Goal: Task Accomplishment & Management: Complete application form

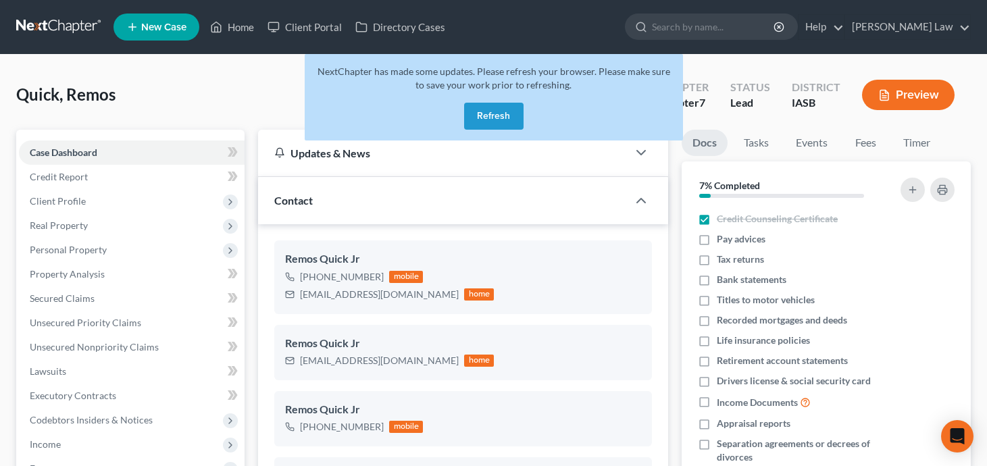
select select "10"
select select "0"
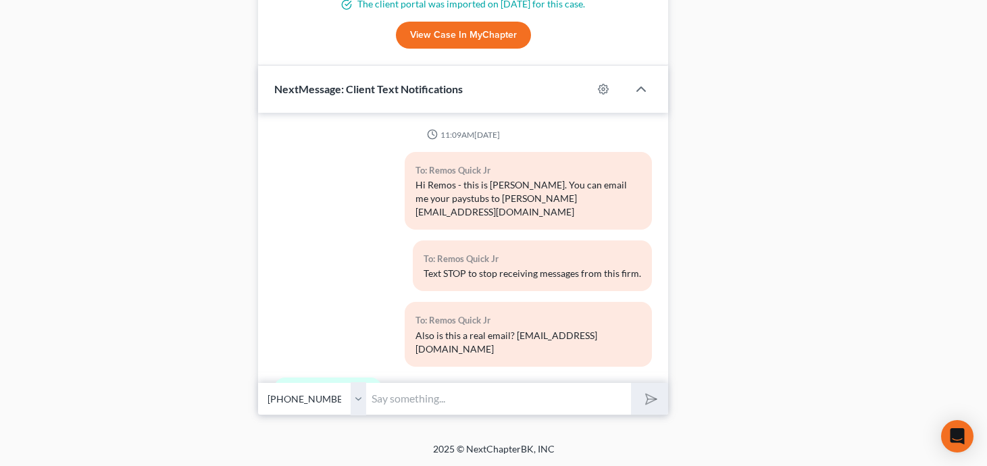
scroll to position [9472, 0]
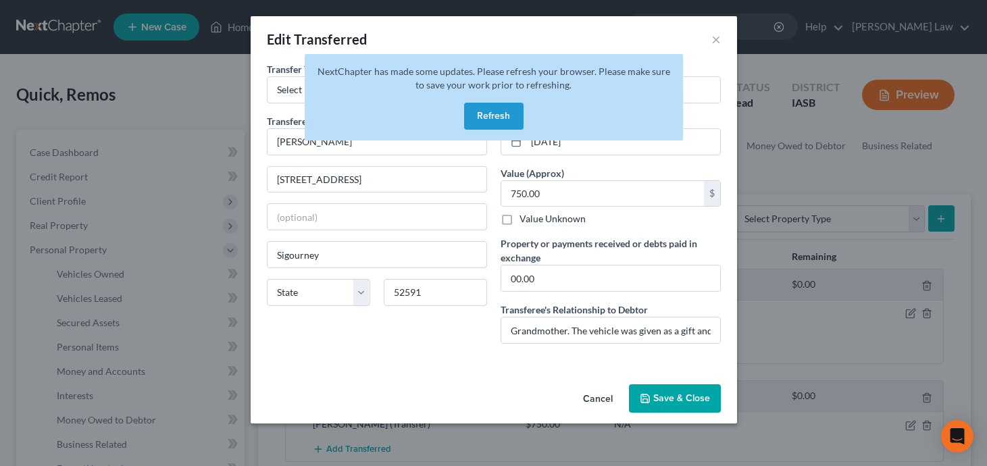
select select "Ordinary ([DATE])"
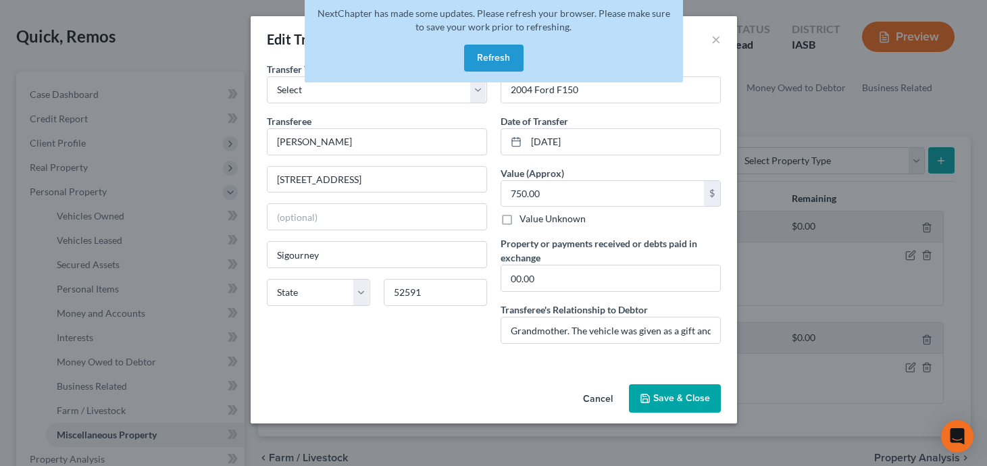
click at [493, 51] on button "Refresh" at bounding box center [493, 58] width 59 height 27
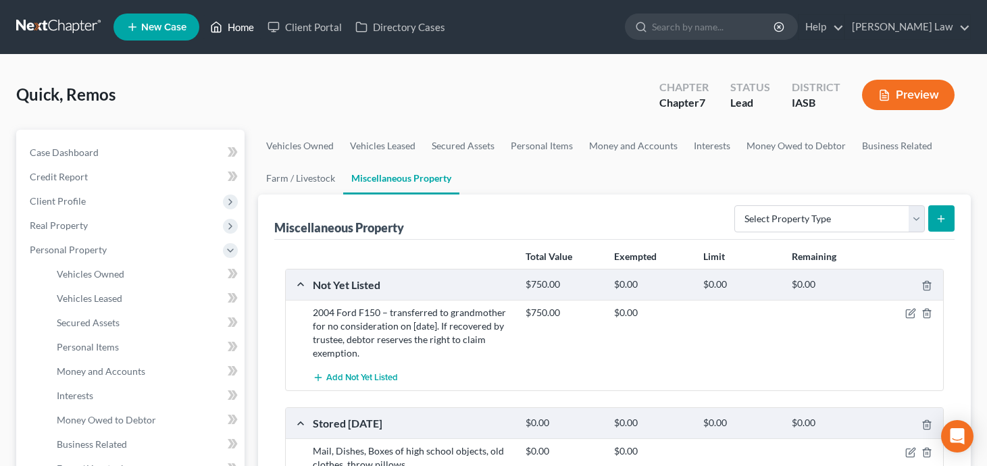
click at [238, 34] on link "Home" at bounding box center [231, 27] width 57 height 24
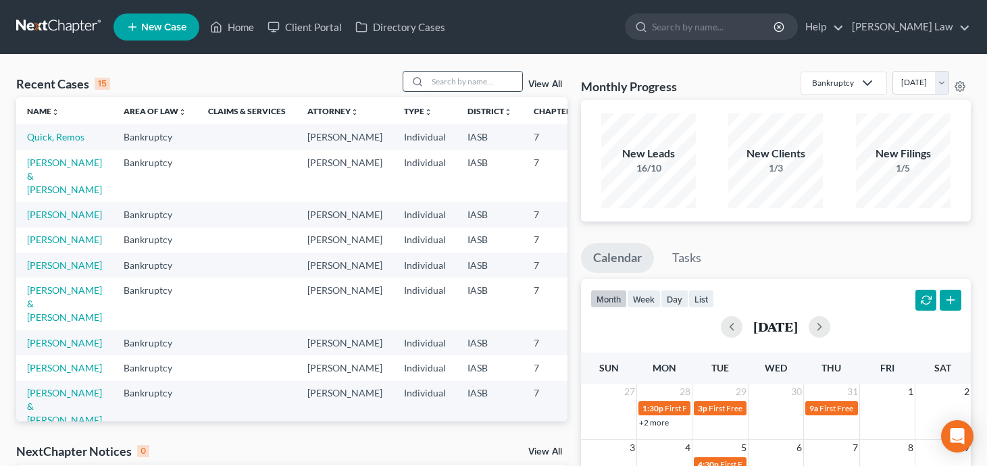
click at [477, 88] on input "search" at bounding box center [474, 82] width 95 height 20
paste input "laurennoble77@gmail.com"
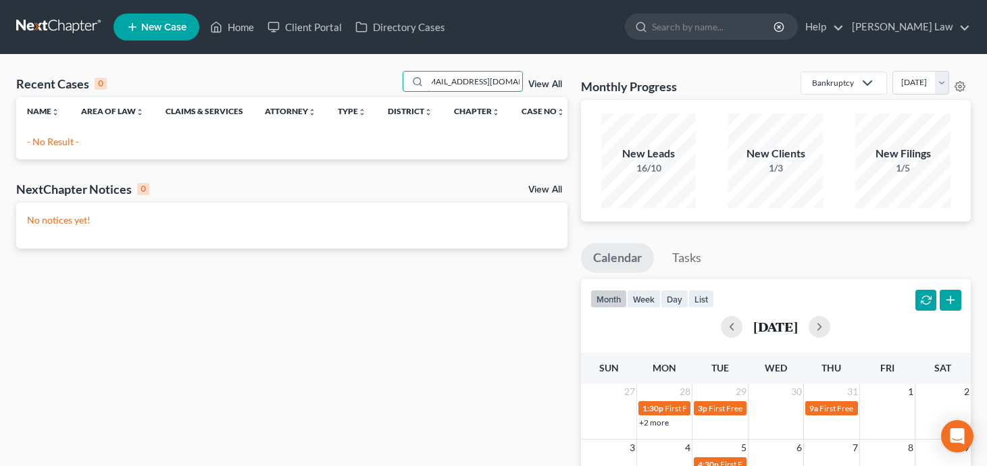
type input "laurennoble77@gmail.com"
click at [151, 31] on span "New Case" at bounding box center [163, 27] width 45 height 10
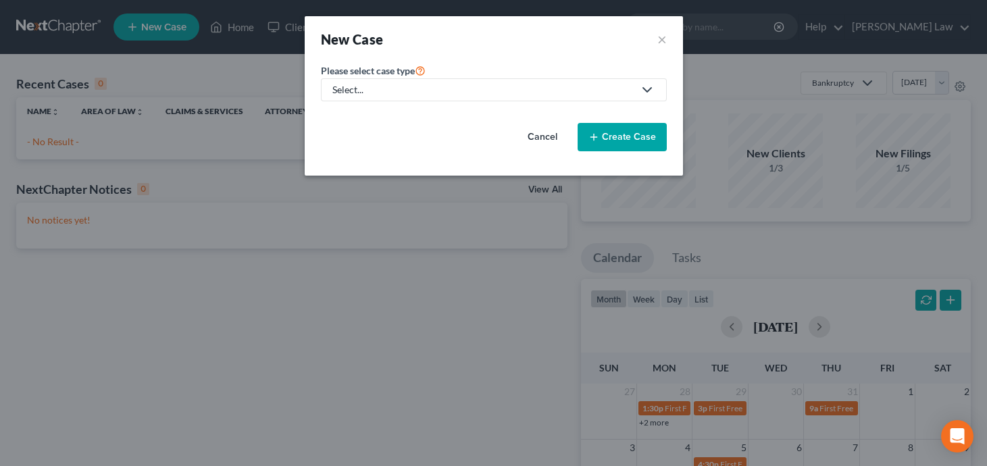
click at [404, 90] on div "Select..." at bounding box center [482, 90] width 301 height 14
click at [392, 113] on div "Bankruptcy" at bounding box center [427, 117] width 186 height 14
select select "30"
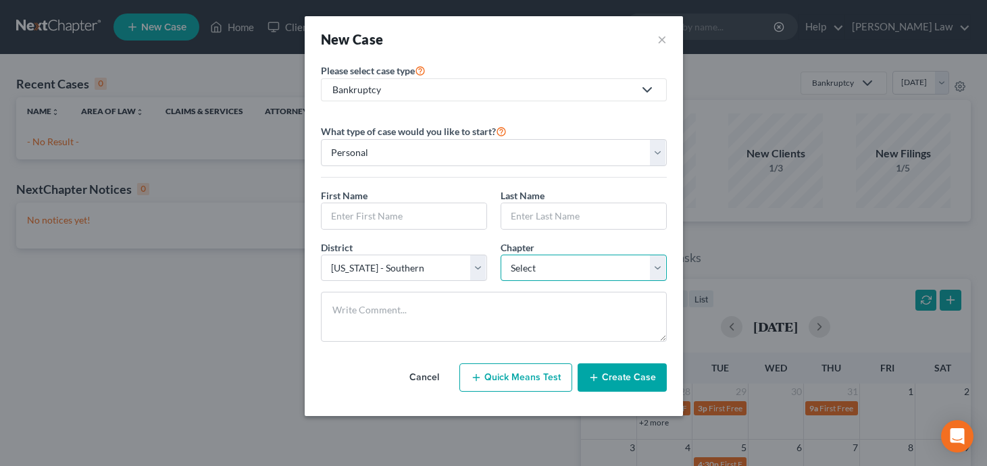
click at [583, 267] on select "Select 7 11 12 13" at bounding box center [583, 268] width 166 height 27
select select "0"
click at [416, 219] on input "text" at bounding box center [403, 216] width 165 height 26
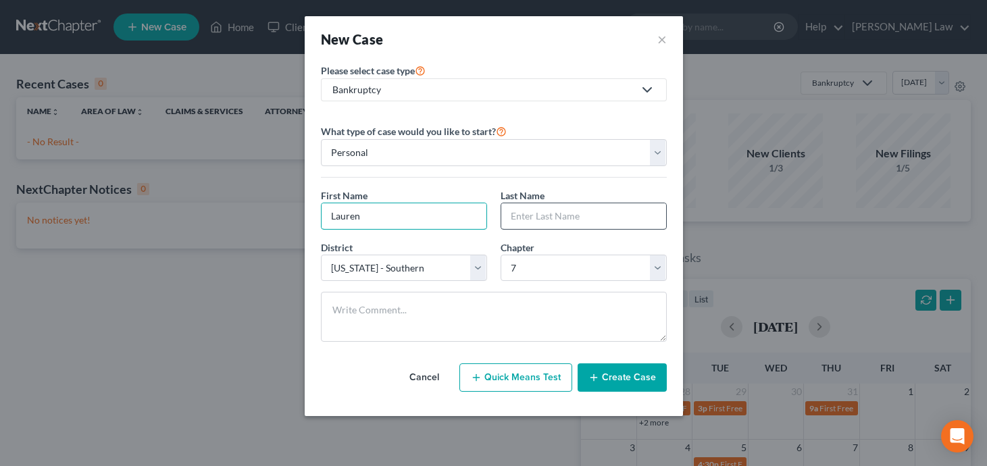
type input "Lauren"
click at [600, 215] on input "text" at bounding box center [583, 216] width 165 height 26
type input "Noble"
click at [619, 379] on button "Create Case" at bounding box center [621, 377] width 89 height 28
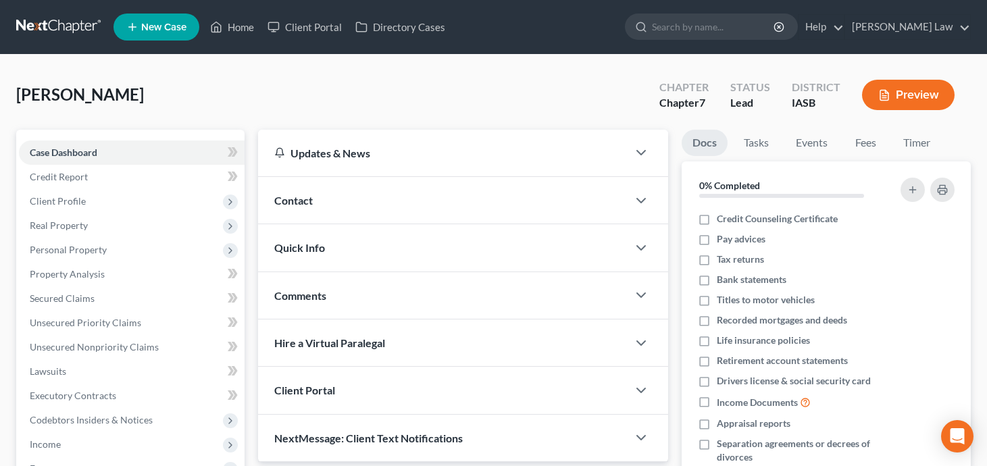
click at [530, 203] on div "Contact" at bounding box center [442, 200] width 369 height 47
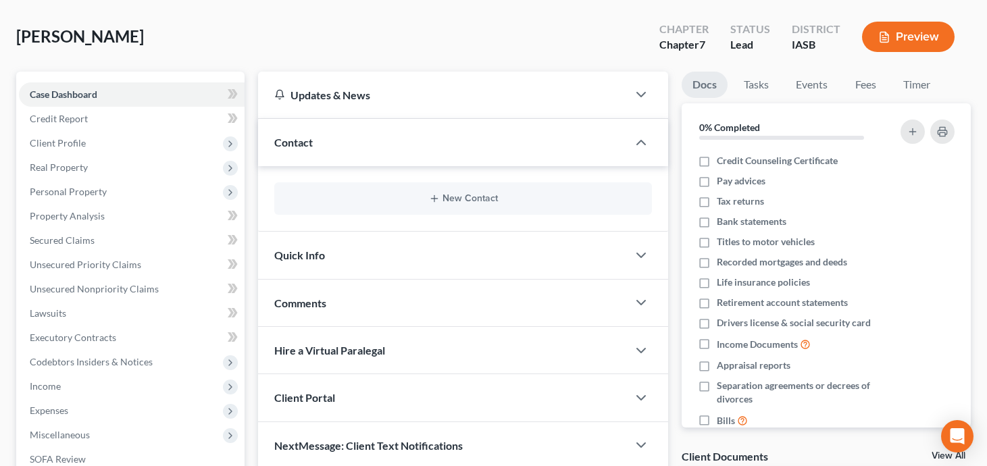
scroll to position [78, 0]
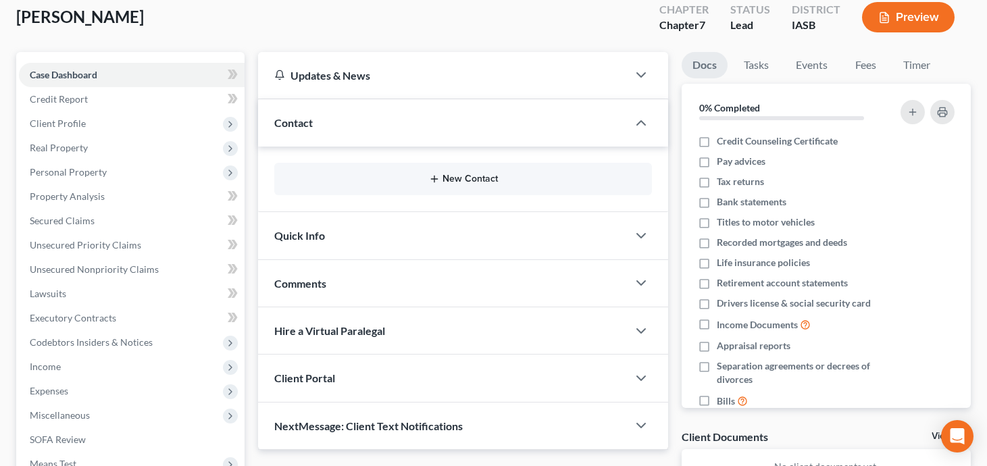
click at [451, 174] on button "New Contact" at bounding box center [463, 179] width 356 height 11
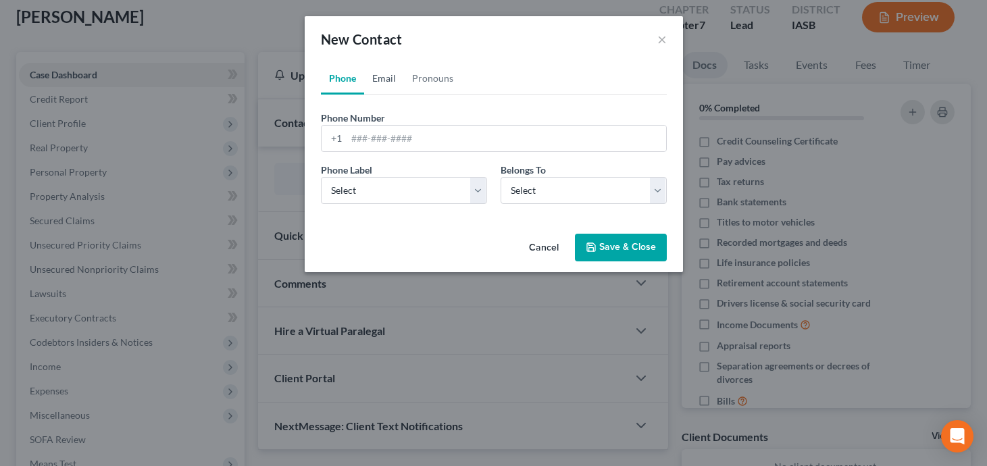
click at [381, 78] on link "Email" at bounding box center [384, 78] width 40 height 32
click at [397, 135] on input "email" at bounding box center [505, 139] width 319 height 26
paste input "laurennoble77@gmail.com"
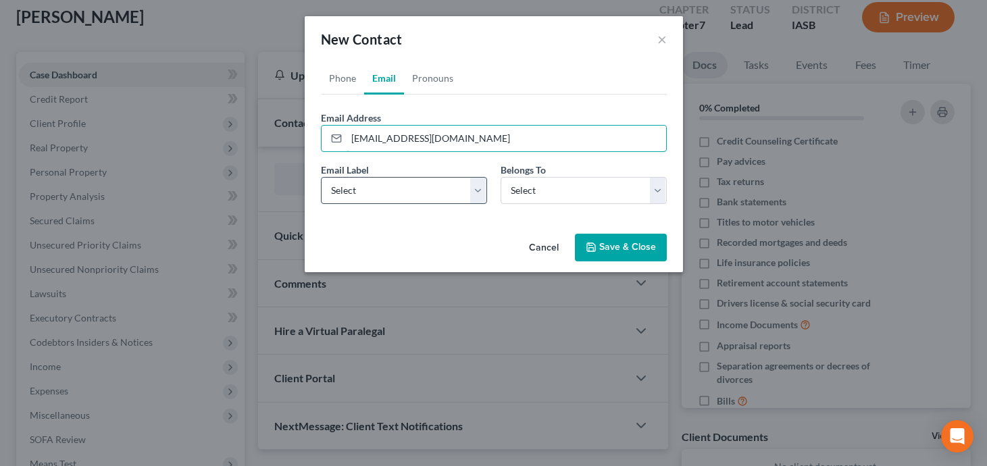
type input "laurennoble77@gmail.com"
click at [388, 188] on select "Select Home Work Other" at bounding box center [404, 190] width 166 height 27
select select "0"
click at [550, 196] on select "Select Client Other" at bounding box center [583, 190] width 166 height 27
select select "0"
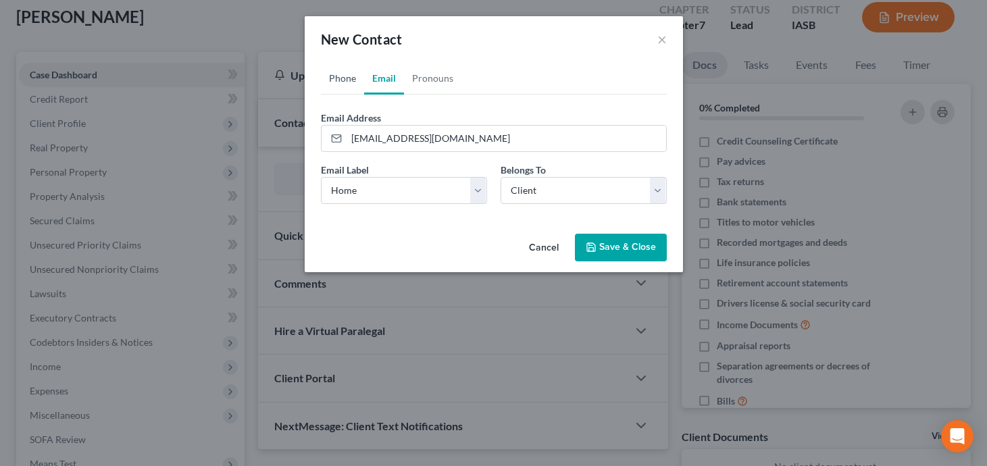
click at [340, 75] on link "Phone" at bounding box center [342, 78] width 43 height 32
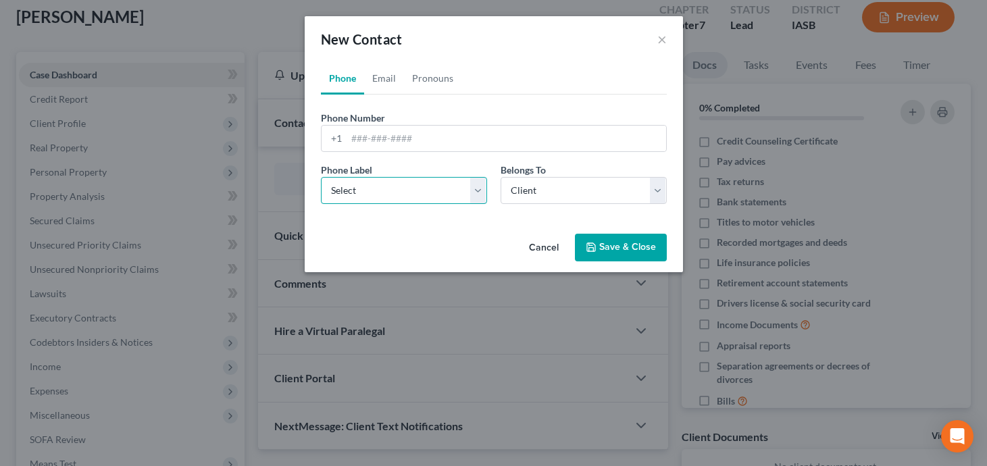
click at [416, 189] on select "Select Mobile Home Work Other" at bounding box center [404, 190] width 166 height 27
select select "0"
click at [397, 142] on input "tel" at bounding box center [505, 139] width 319 height 26
paste input "563-316-9778"
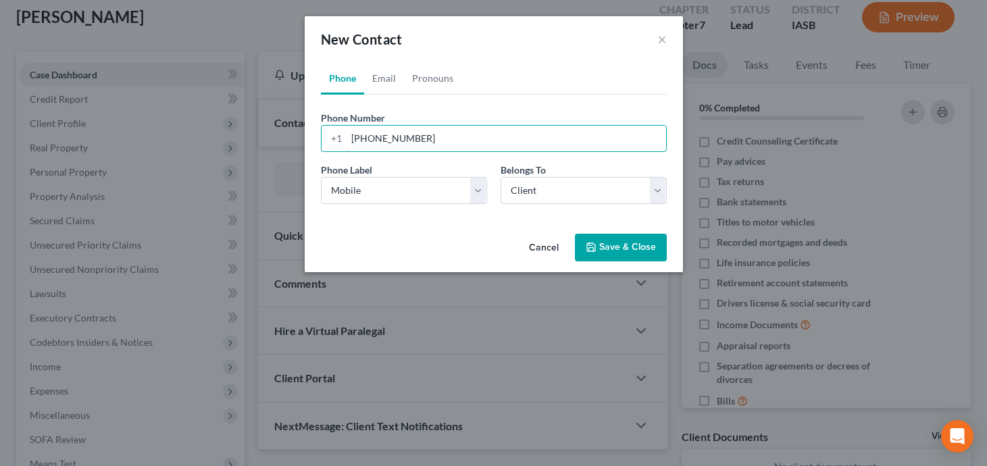
type input "563-316-9778"
click at [627, 246] on button "Save & Close" at bounding box center [621, 248] width 92 height 28
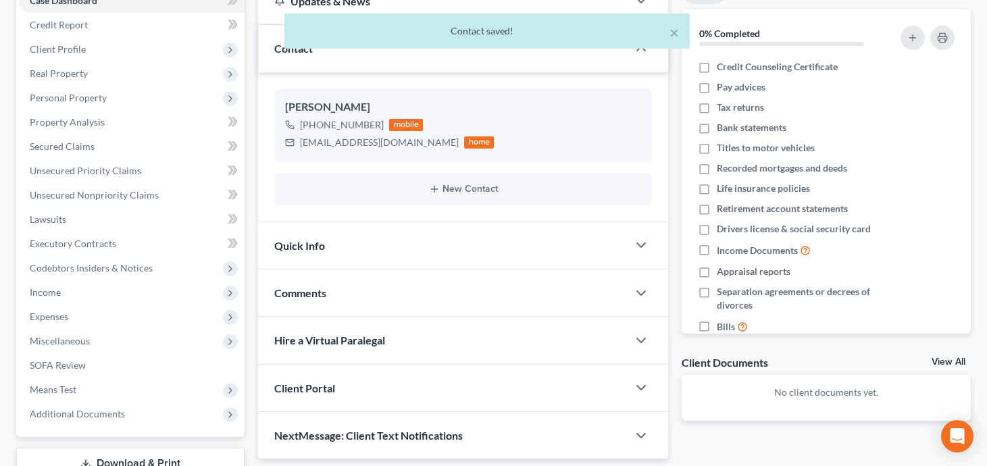
scroll to position [135, 0]
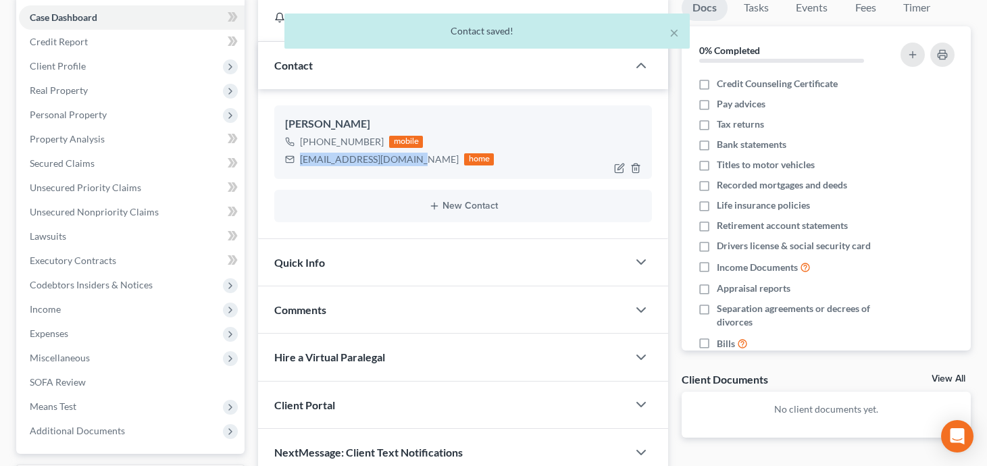
drag, startPoint x: 410, startPoint y: 161, endPoint x: 298, endPoint y: 159, distance: 111.4
click at [298, 159] on div "laurennoble77@gmail.com home" at bounding box center [389, 160] width 209 height 18
copy div "laurennoble77@gmail.com"
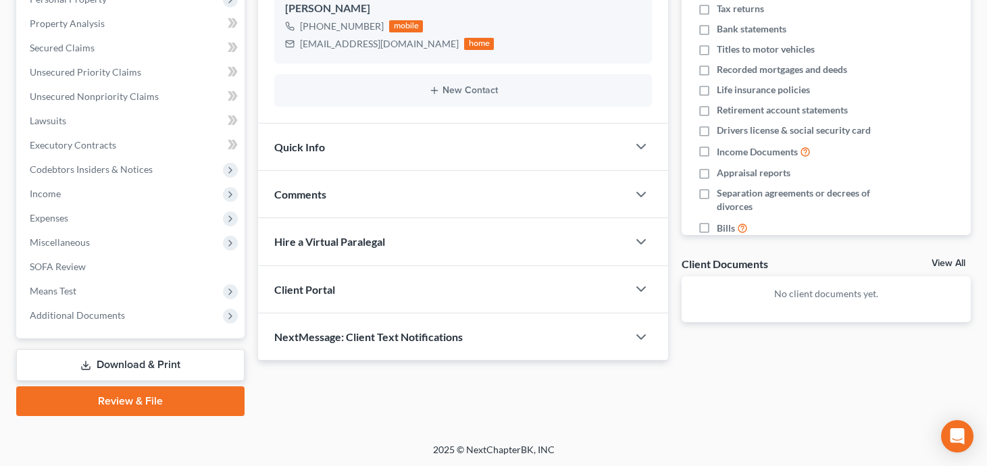
click at [509, 288] on div "Client Portal" at bounding box center [442, 289] width 369 height 47
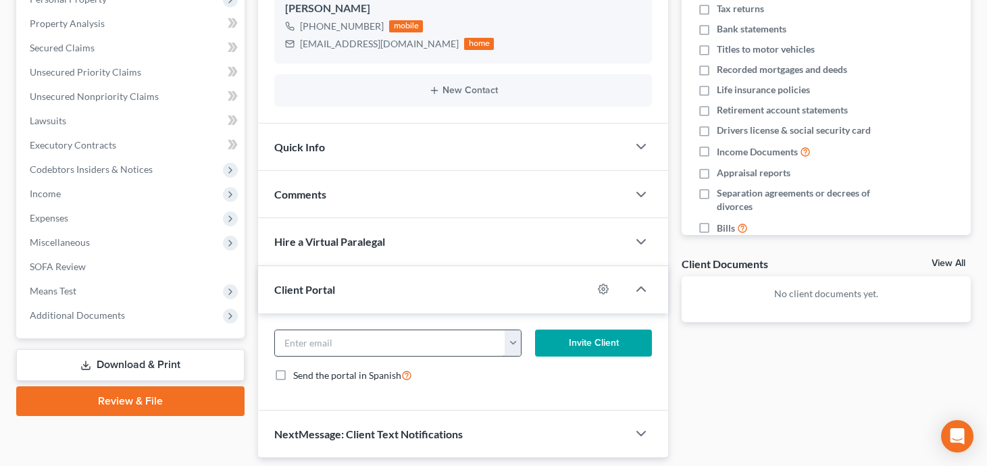
click at [431, 350] on input "email" at bounding box center [390, 343] width 230 height 26
paste input "laurennoble77@gmail.com"
type input "laurennoble77@gmail.com"
click at [606, 344] on button "Invite Client" at bounding box center [593, 343] width 117 height 27
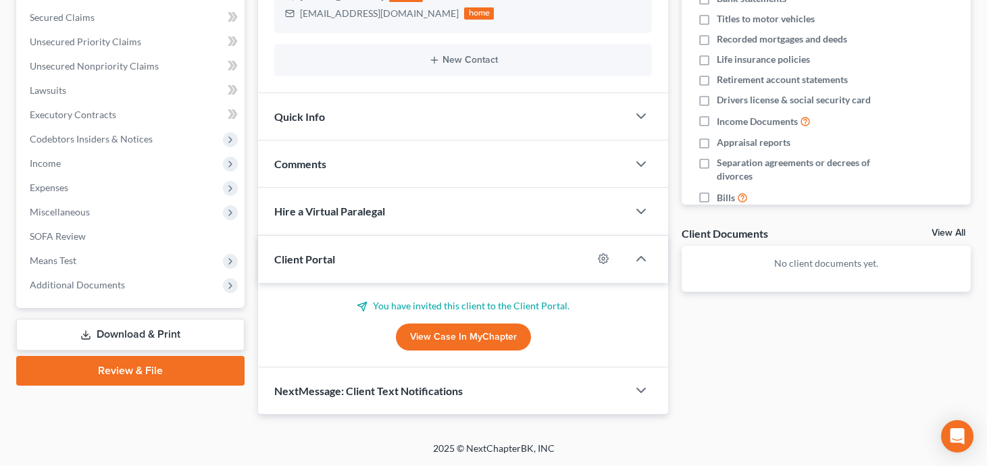
scroll to position [280, 0]
click at [550, 386] on div "NextMessage: Client Text Notifications" at bounding box center [442, 391] width 369 height 47
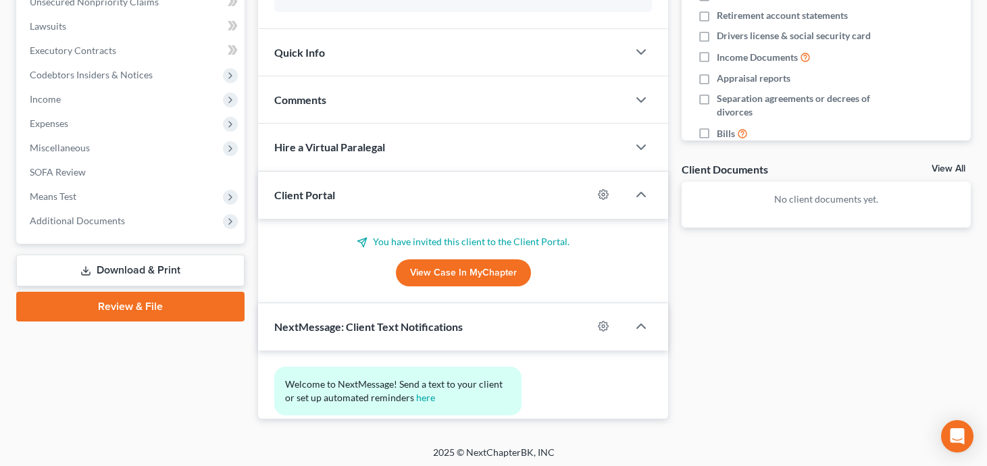
scroll to position [404, 0]
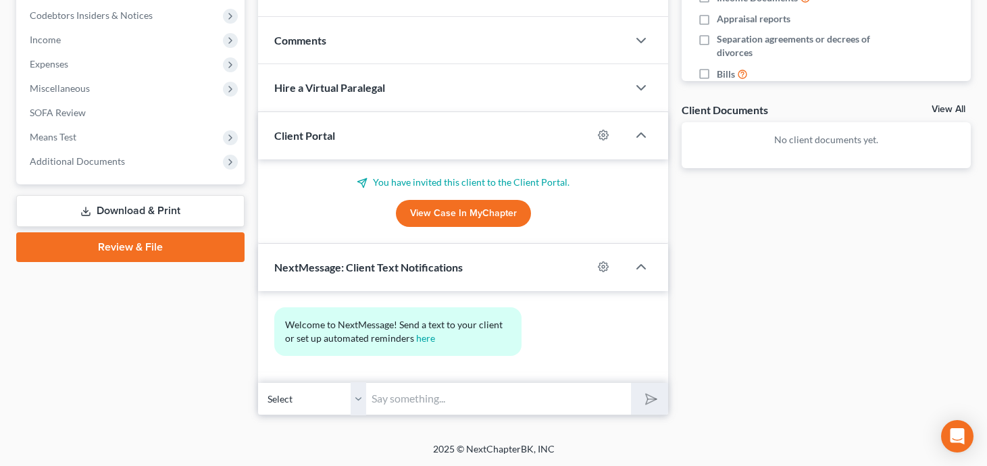
click at [463, 404] on input "text" at bounding box center [498, 398] width 265 height 33
type input "Hi Lauren - this is Shane Zisman. I received payment and emailed you an electro…"
click at [631, 383] on button "submit" at bounding box center [649, 399] width 37 height 32
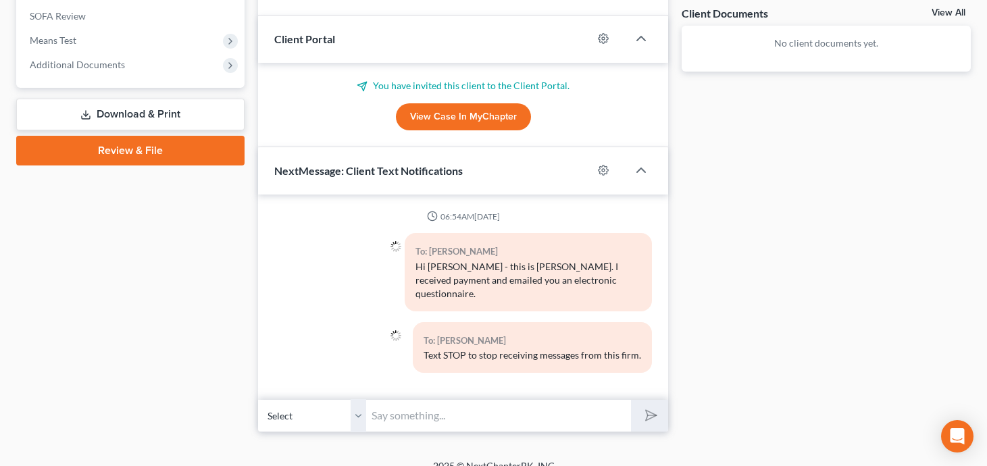
scroll to position [504, 0]
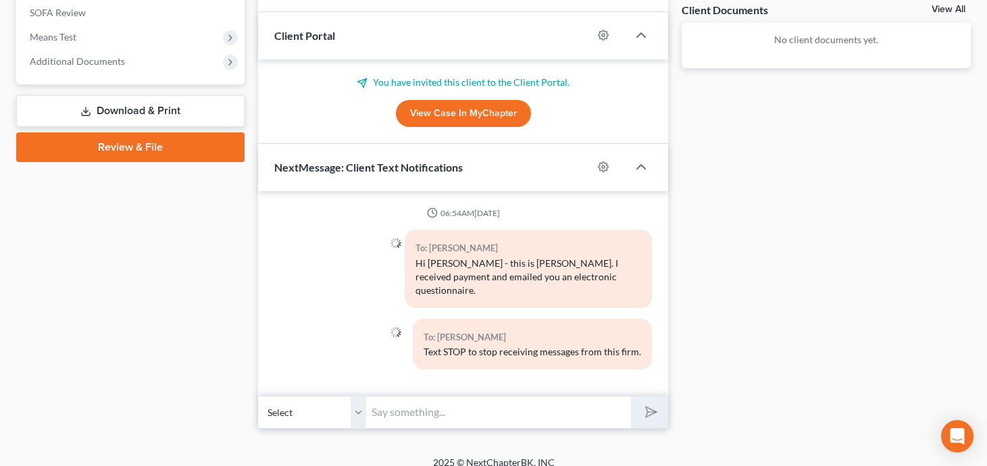
click at [386, 398] on input "text" at bounding box center [498, 412] width 265 height 33
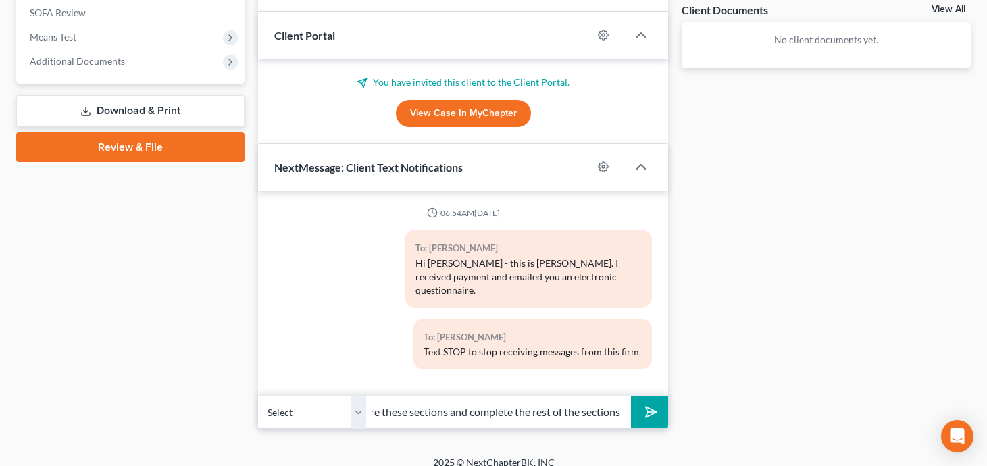
scroll to position [0, 497]
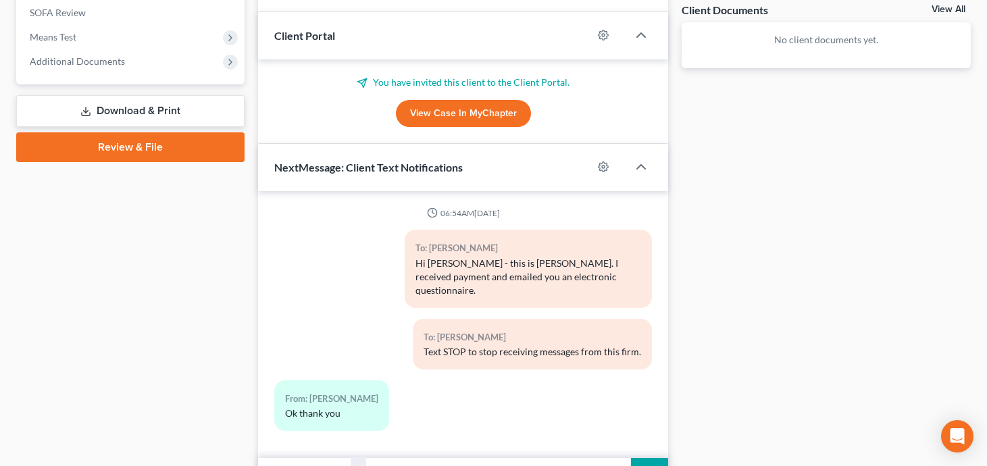
type input "Please note you can ignore two sections of the questionnaire: 1. Documents; and…"
click at [646, 465] on polygon "submit" at bounding box center [648, 474] width 16 height 16
